Goal: Find specific page/section: Find specific page/section

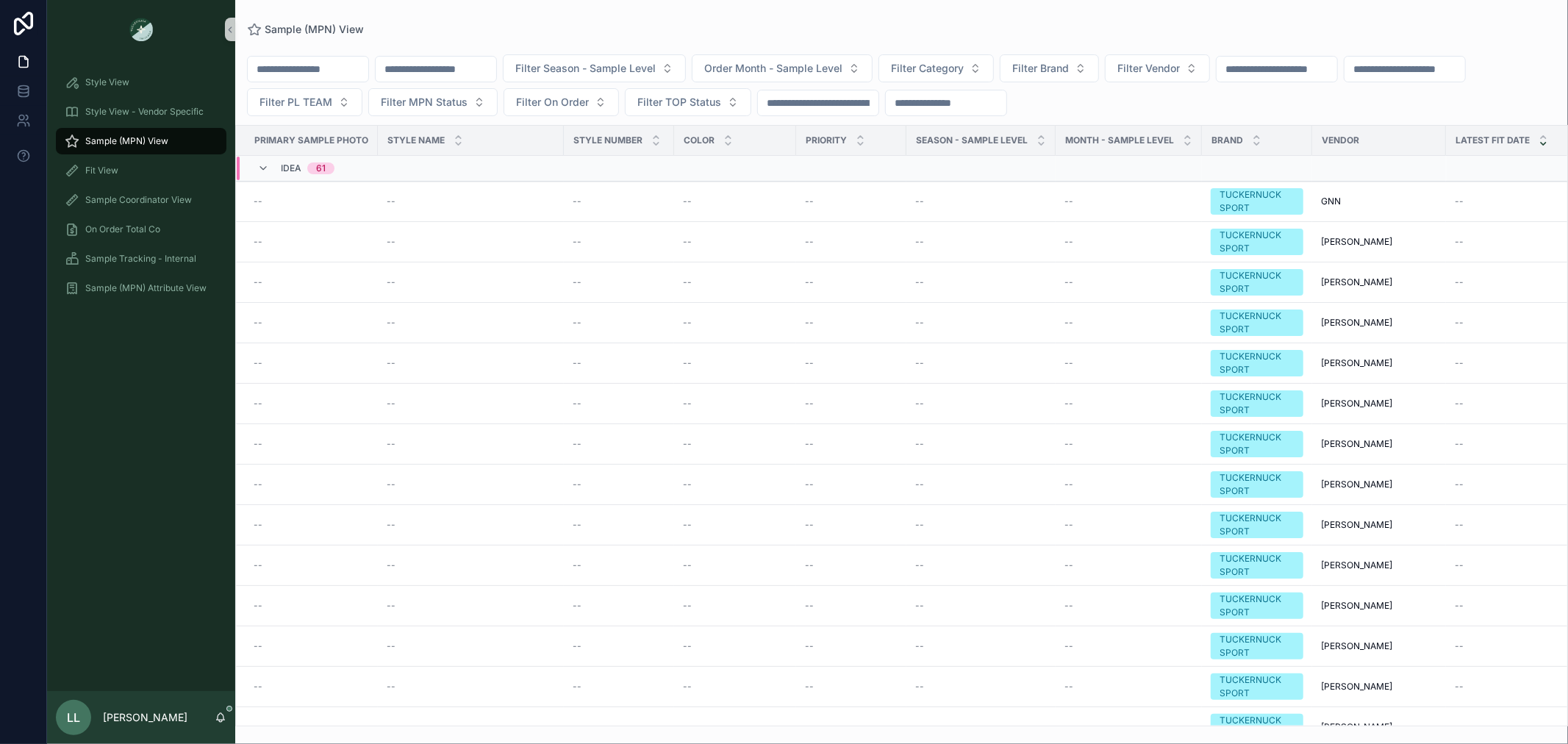
click at [460, 62] on input "scrollable content" at bounding box center [435, 69] width 120 height 21
type input "***"
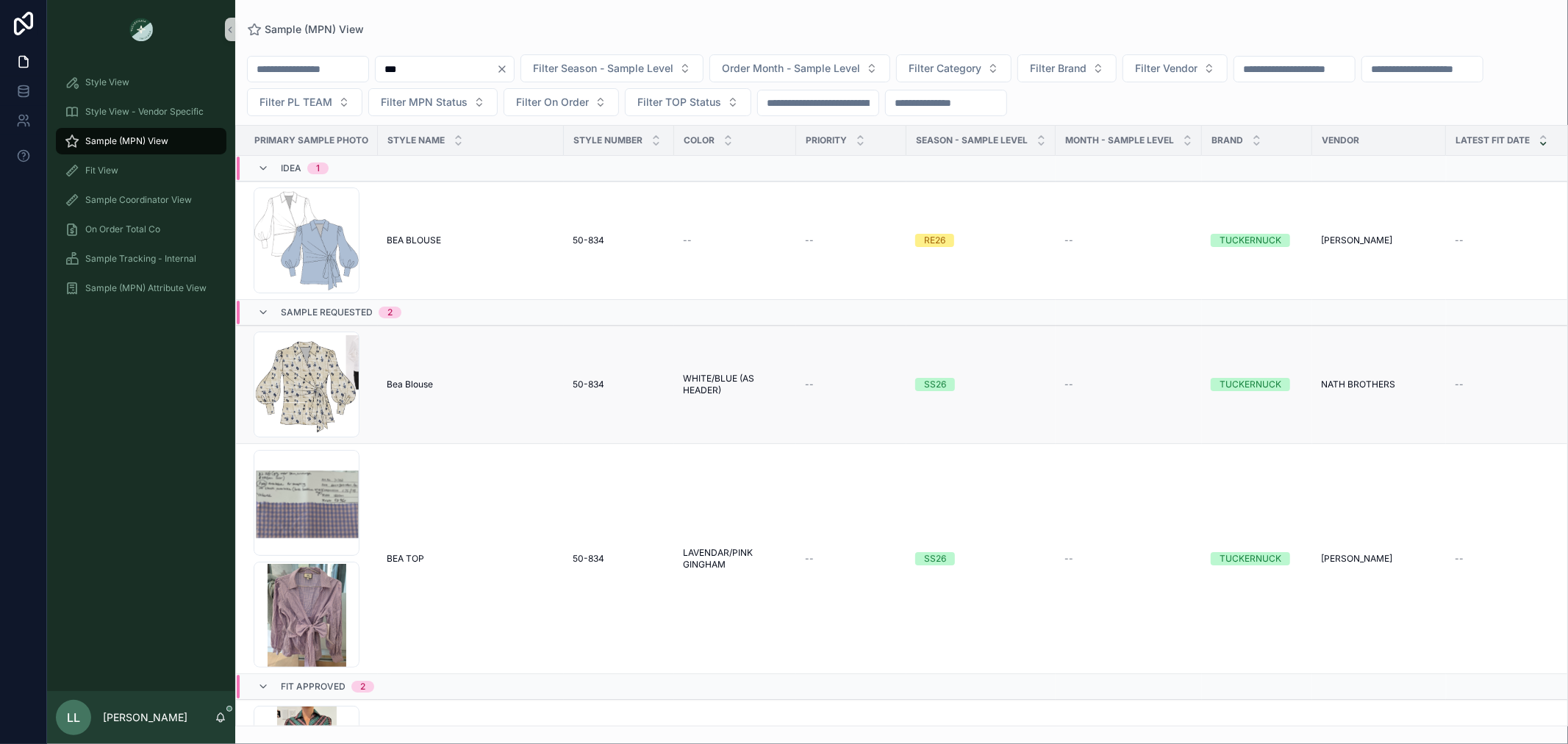
scroll to position [239, 0]
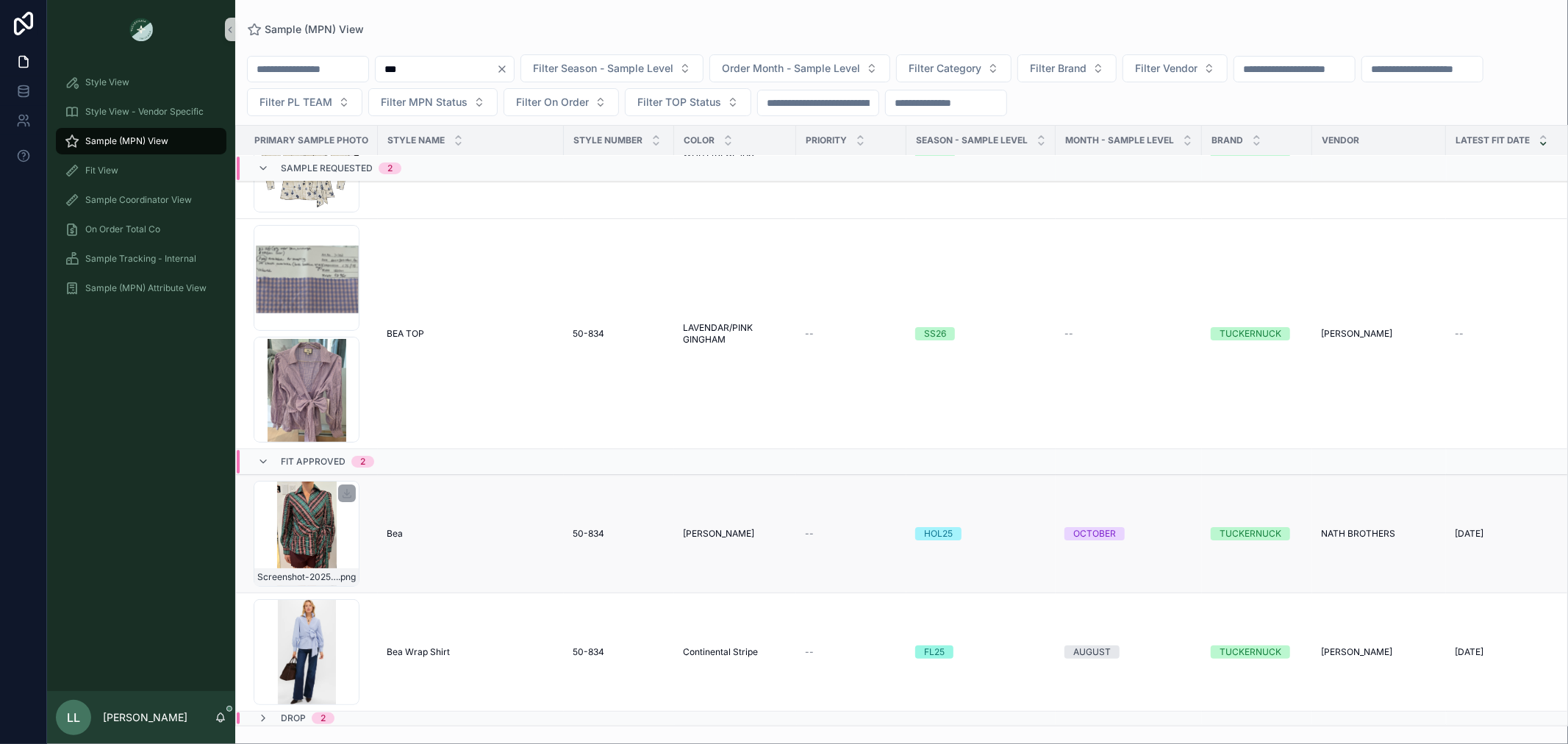
click at [303, 532] on div "Screenshot-2025-08-06-161345 .png" at bounding box center [306, 534] width 106 height 106
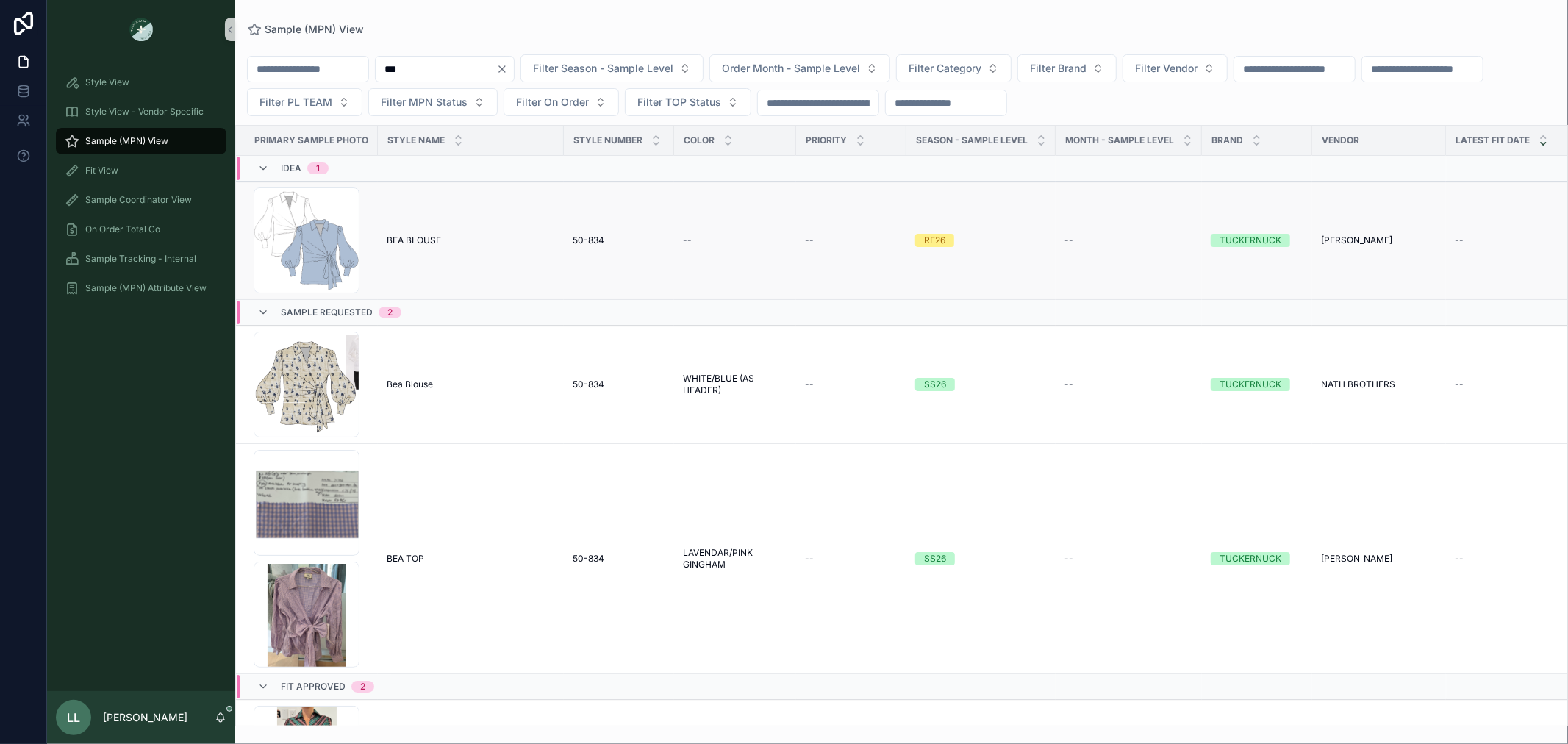
scroll to position [239, 0]
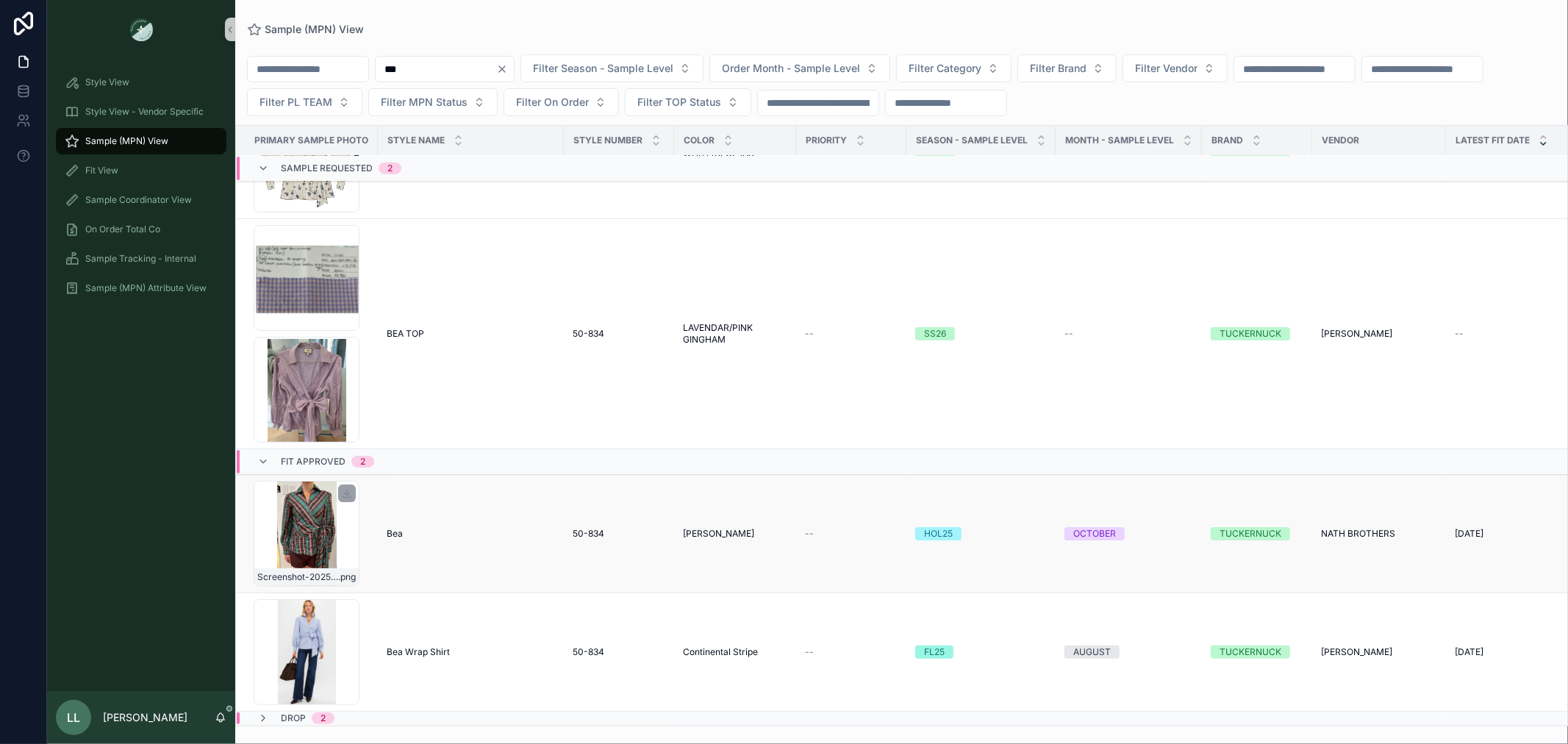
click at [312, 510] on div "Screenshot-2025-08-06-161345 .png" at bounding box center [306, 534] width 106 height 106
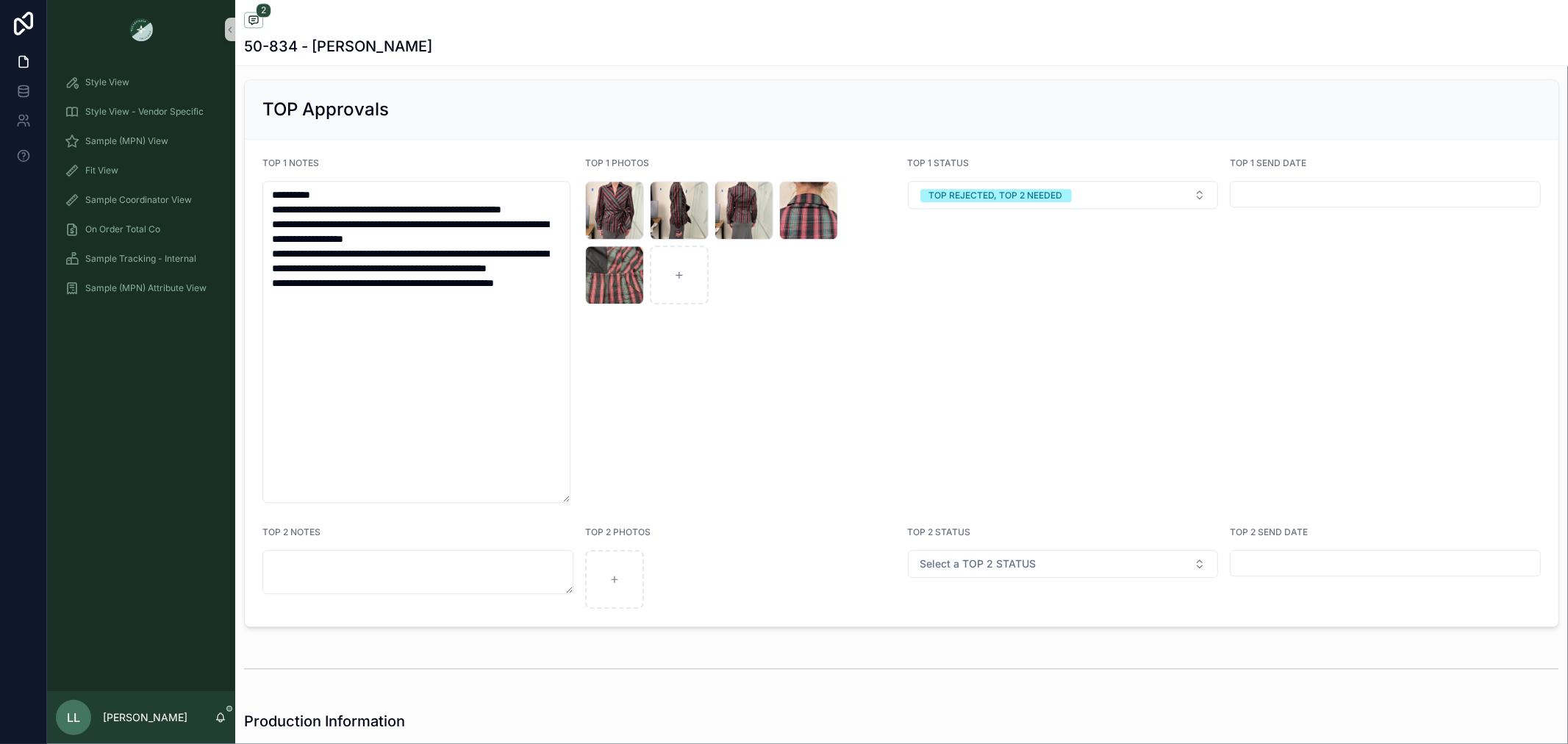
scroll to position [2915, 0]
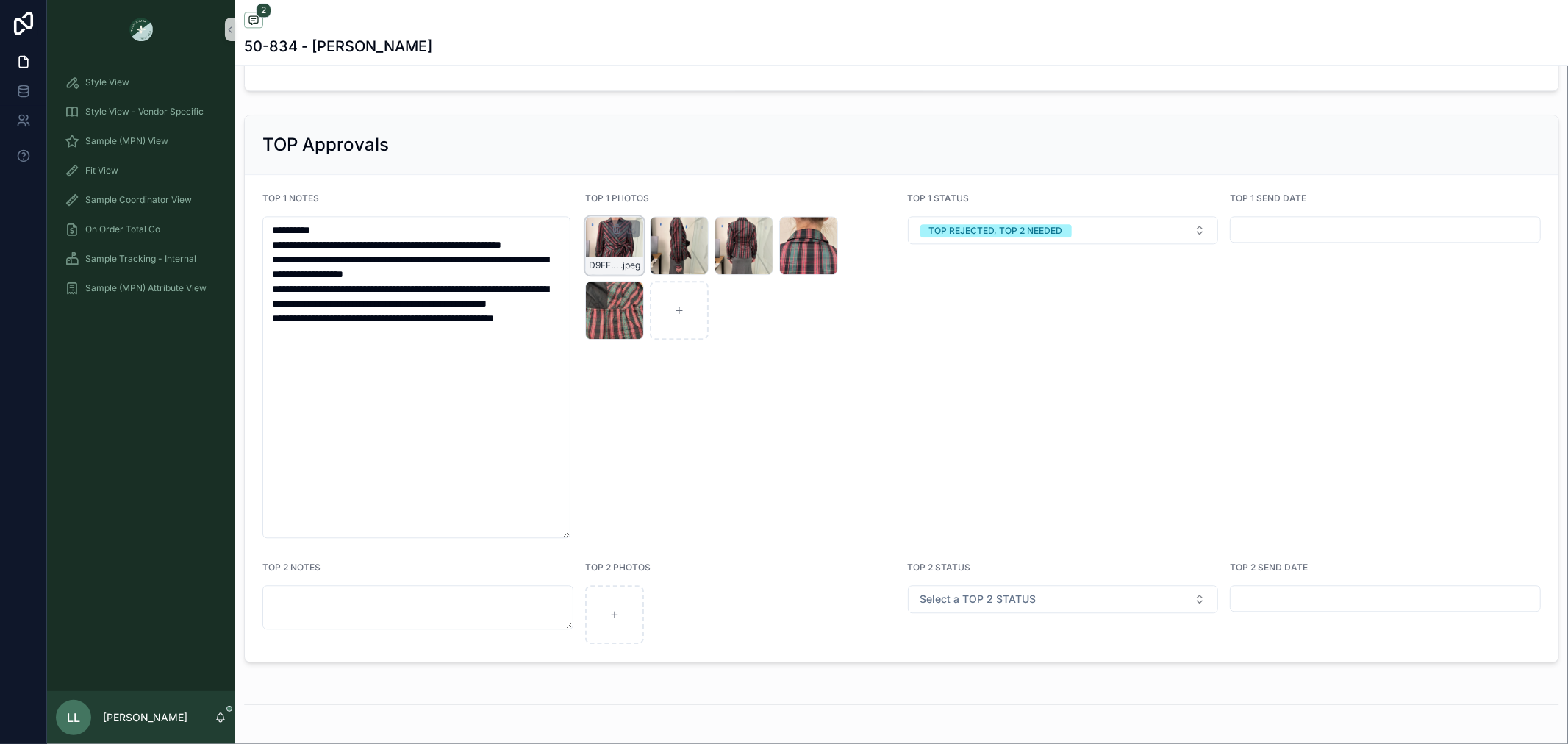
click at [585, 253] on div "D9FFF23A-81F6-4665-8150-6DFCC471988C_4_5005_c .jpeg" at bounding box center [614, 246] width 59 height 59
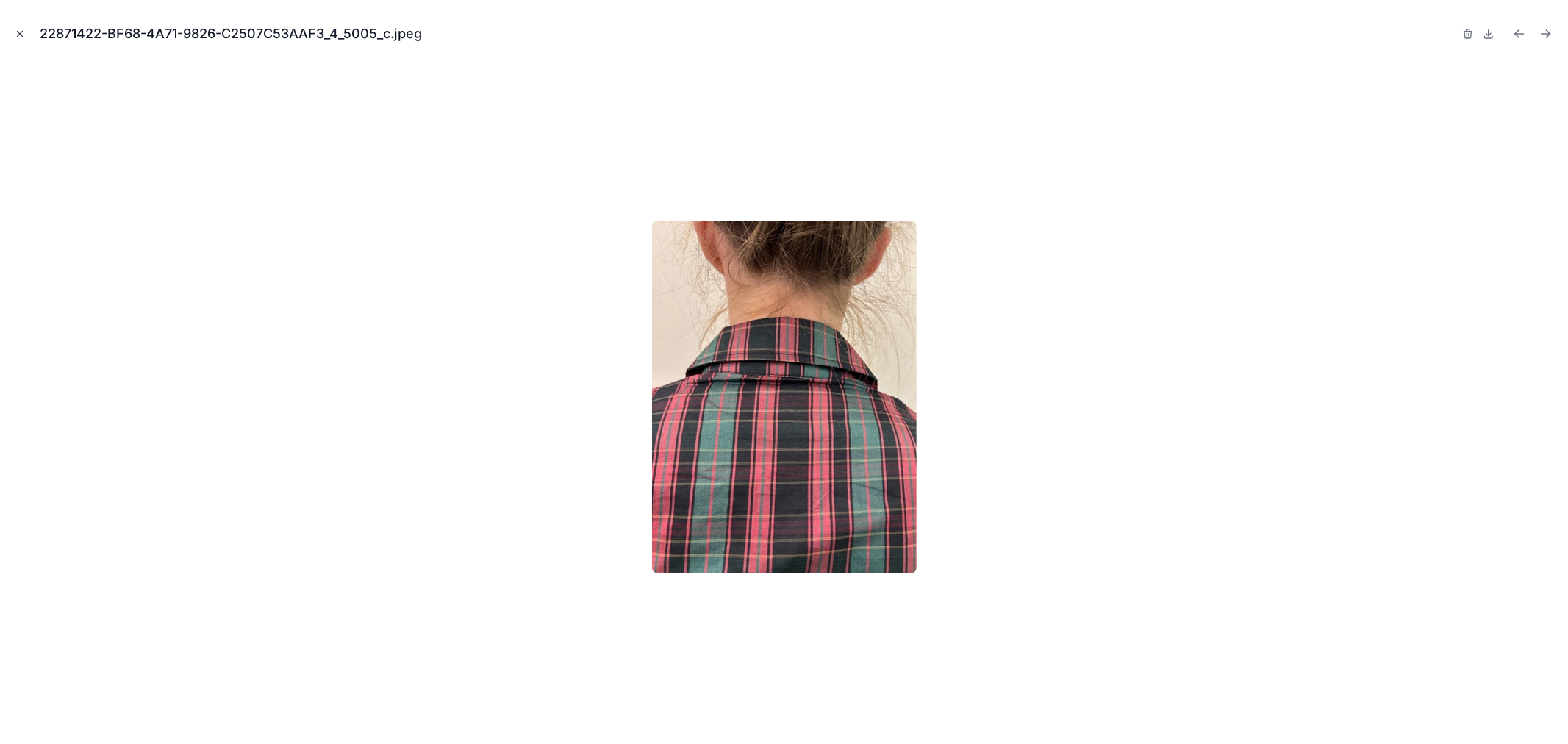
click at [17, 30] on icon "Close modal" at bounding box center [20, 34] width 10 height 10
